Goal: Task Accomplishment & Management: Use online tool/utility

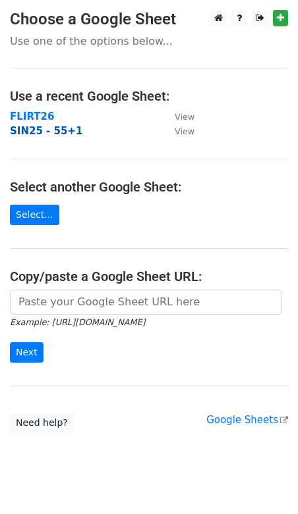
click at [68, 134] on strong "SIN25 - 55+1" at bounding box center [46, 131] width 72 height 12
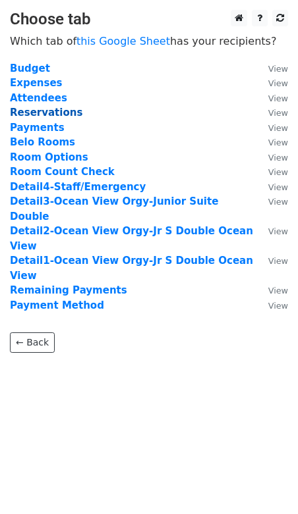
click at [56, 115] on strong "Reservations" at bounding box center [46, 113] width 72 height 12
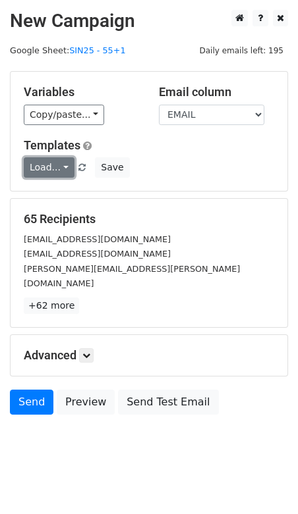
click at [55, 170] on link "Load..." at bounding box center [49, 167] width 51 height 20
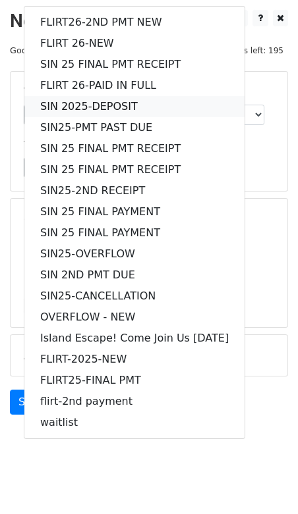
click at [61, 107] on link "SIN 2025-DEPOSIT" at bounding box center [134, 106] width 220 height 21
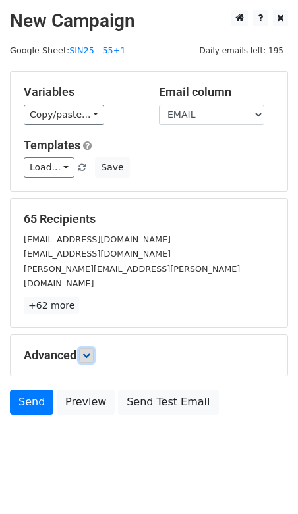
click at [92, 348] on link at bounding box center [86, 355] width 14 height 14
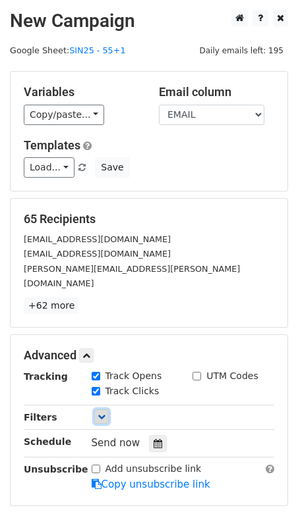
click at [102, 413] on icon at bounding box center [101, 417] width 8 height 8
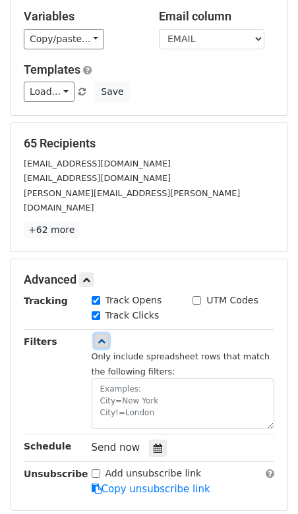
scroll to position [97, 0]
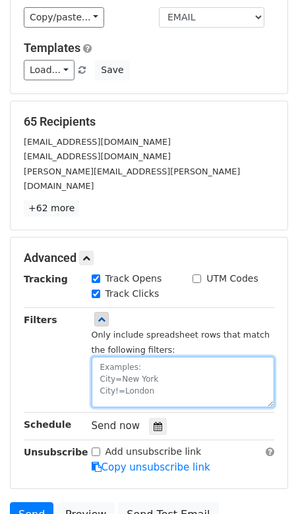
click at [128, 358] on textarea at bounding box center [183, 382] width 183 height 51
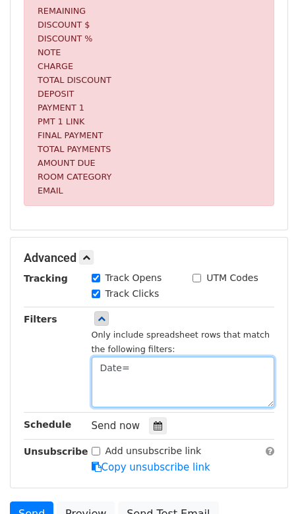
scroll to position [426, 0]
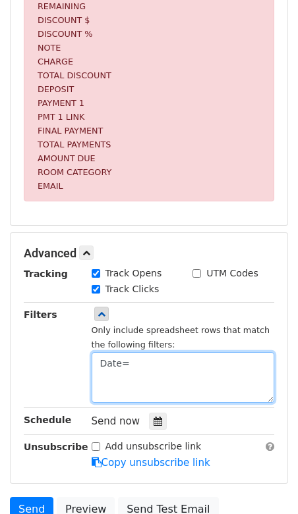
click at [109, 369] on textarea "Date=" at bounding box center [183, 377] width 183 height 51
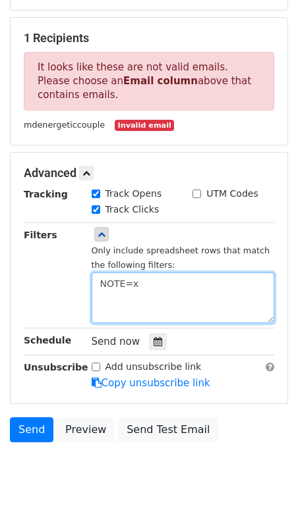
scroll to position [215, 0]
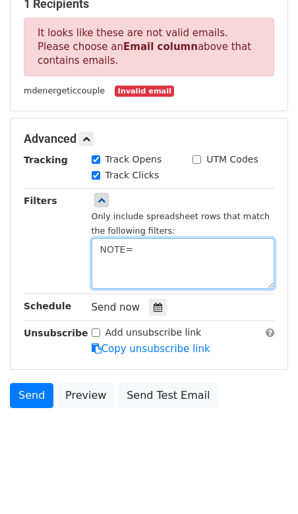
type textarea "NOTE=x"
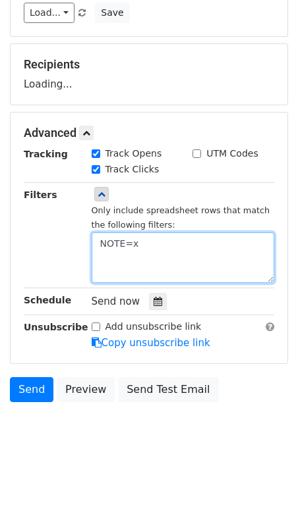
scroll to position [150, 0]
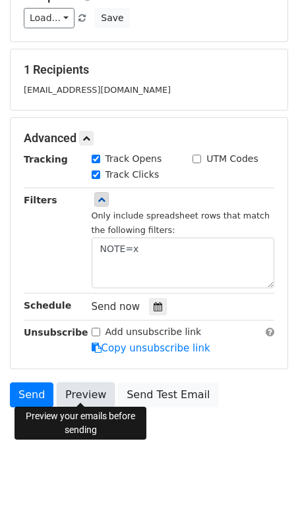
click at [84, 388] on link "Preview" at bounding box center [86, 395] width 58 height 25
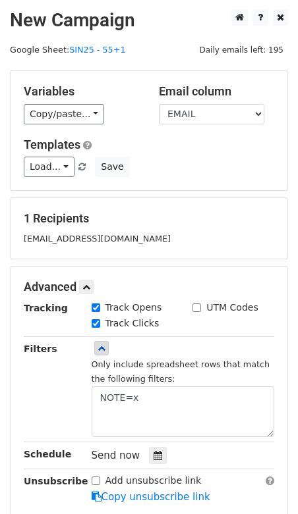
scroll to position [2, 0]
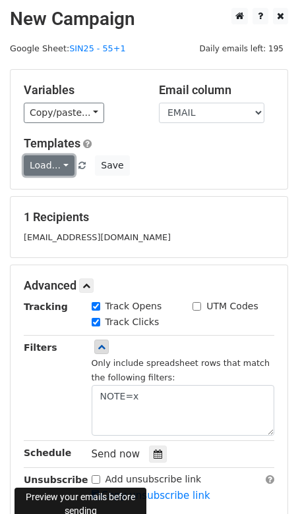
click at [59, 166] on link "Load..." at bounding box center [49, 165] width 51 height 20
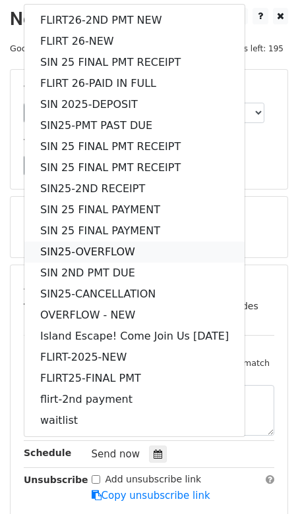
click at [65, 252] on link "SIN25-OVERFLOW" at bounding box center [134, 252] width 220 height 21
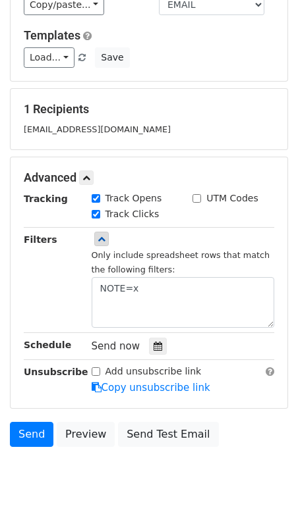
scroll to position [115, 0]
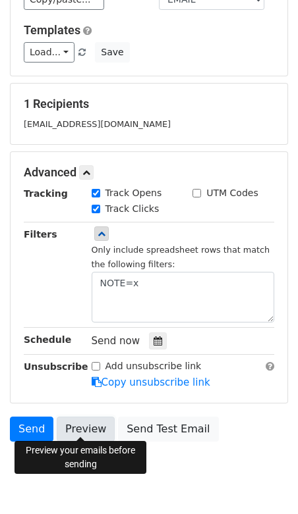
click at [78, 424] on link "Preview" at bounding box center [86, 429] width 58 height 25
click at [84, 423] on link "Preview" at bounding box center [86, 429] width 58 height 25
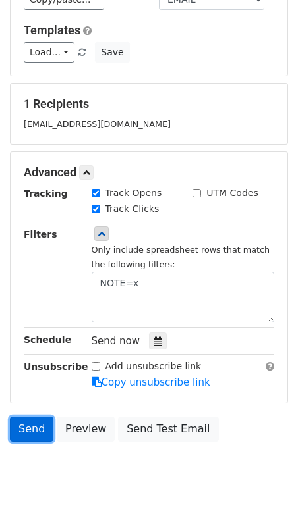
click at [30, 428] on link "Send" at bounding box center [31, 429] width 43 height 25
